Goal: Information Seeking & Learning: Learn about a topic

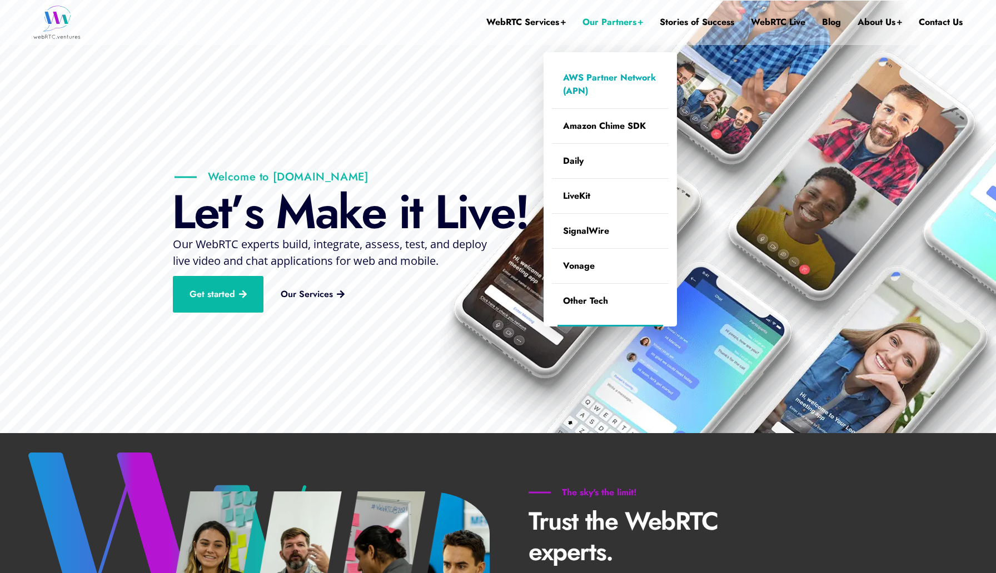
click at [603, 83] on link "AWS Partner Network (APN)" at bounding box center [610, 85] width 117 height 48
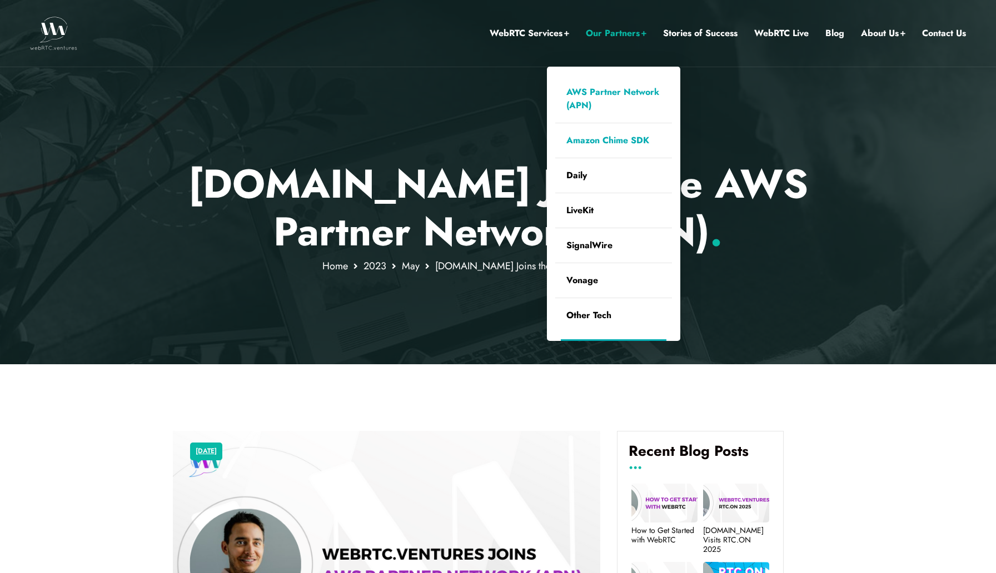
click at [590, 148] on link "Amazon Chime SDK" at bounding box center [613, 140] width 117 height 34
click at [611, 143] on link "Amazon Chime SDK" at bounding box center [613, 140] width 117 height 34
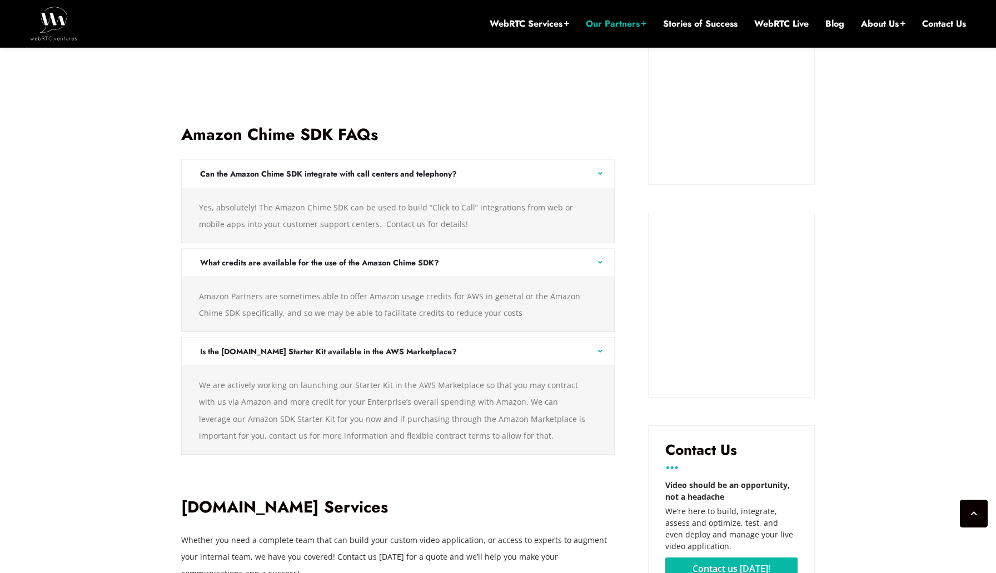
scroll to position [1166, 0]
